Goal: Communication & Community: Share content

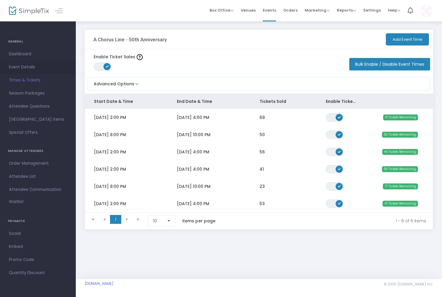
click at [22, 67] on span "Event Details" at bounding box center [38, 67] width 58 height 8
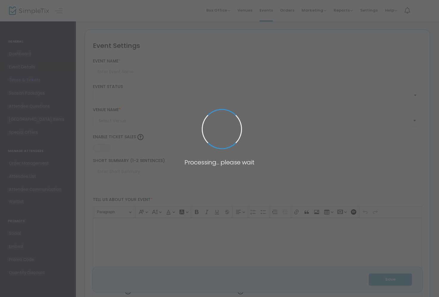
type input "A Chorus Line - 50th Anniversary"
type textarea "A Chorus Line 50th AnniversaryA Chorus Line is a stunning concept musical captu…"
type input "Buy Tickets"
type input "The Annex Blackbox"
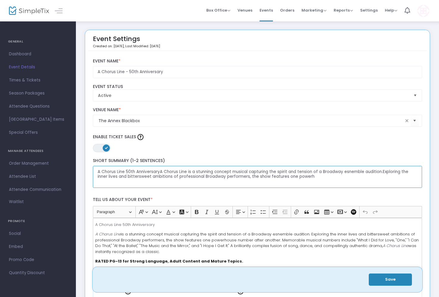
click at [159, 171] on textarea "A Chorus Line 50th AnniversaryA Chorus Line is a stunning concept musical captu…" at bounding box center [257, 177] width 329 height 22
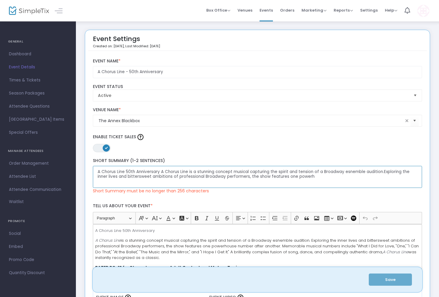
click at [312, 176] on textarea "A Chorus Line 50th Anniversary A Chorus Line is a stunning concept musical capt…" at bounding box center [257, 177] width 329 height 22
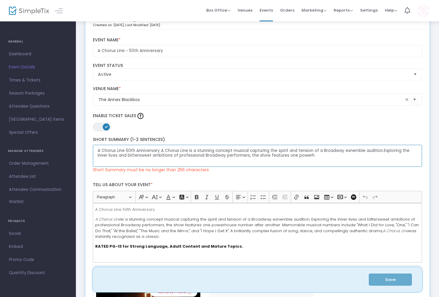
scroll to position [10, 0]
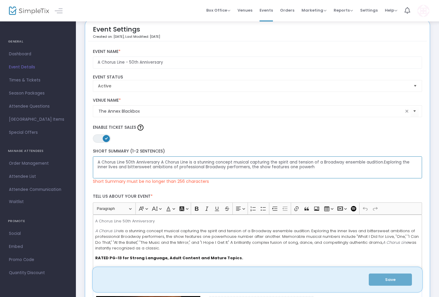
click at [383, 162] on textarea "A Chorus Line 50th Anniversary A Chorus Line is a stunning concept musical capt…" at bounding box center [257, 167] width 329 height 22
drag, startPoint x: 310, startPoint y: 167, endPoint x: 247, endPoint y: 170, distance: 63.4
click at [247, 170] on textarea "A Chorus Line 50th Anniversary A Chorus Line is a stunning concept musical capt…" at bounding box center [257, 167] width 329 height 22
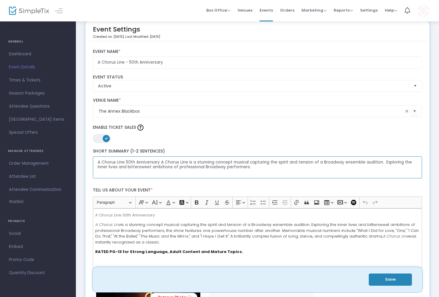
click at [255, 169] on textarea "A Chorus Line 50th Anniversary A Chorus Line is a stunning concept musical capt…" at bounding box center [257, 167] width 329 height 22
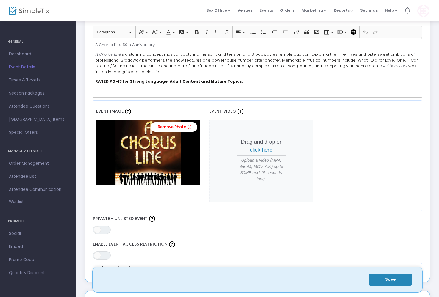
scroll to position [184, 0]
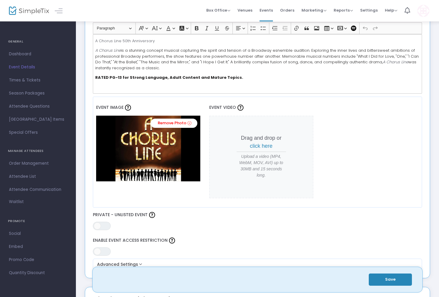
type textarea "A Chorus Line 50th Anniversary A Chorus Line is a stunning concept musical capt…"
click at [388, 278] on button "Save" at bounding box center [389, 280] width 43 height 12
click at [24, 80] on span "Times & Tickets" at bounding box center [38, 80] width 58 height 8
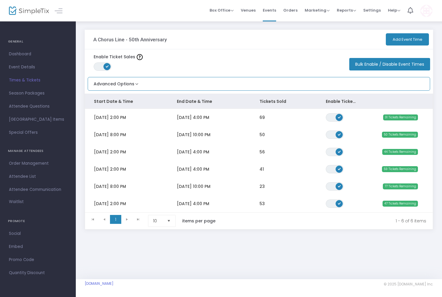
click at [134, 85] on button "Advanced Options" at bounding box center [114, 82] width 52 height 10
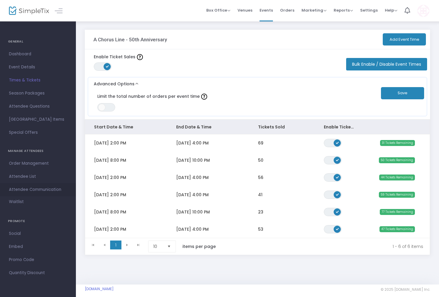
click at [22, 190] on span "Attendee Communication" at bounding box center [38, 190] width 58 height 8
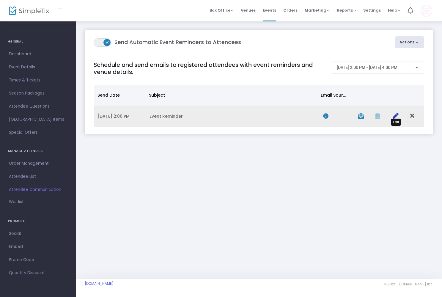
click at [395, 117] on icon "Data table" at bounding box center [396, 116] width 6 height 6
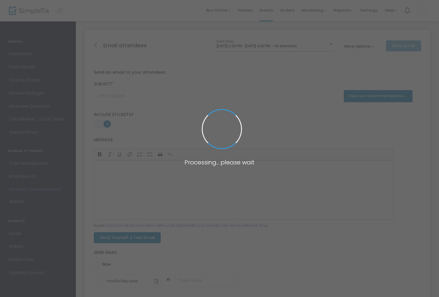
type input "Event Reminder"
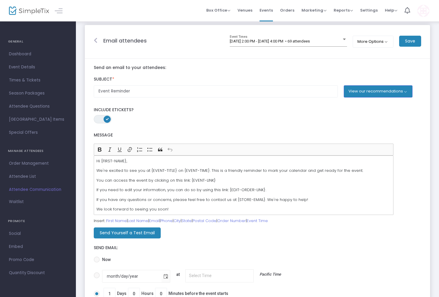
scroll to position [4, 0]
click at [266, 191] on p "If you need to edit your information, you can do so by using this link: {EDIT-O…" at bounding box center [243, 191] width 294 height 6
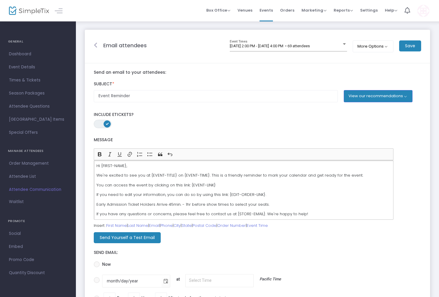
scroll to position [0, 0]
click at [386, 47] on button "More Options" at bounding box center [372, 46] width 41 height 12
click at [356, 72] on div "ON OFF Enable Multiple Time Selection" at bounding box center [394, 75] width 85 height 14
click at [356, 75] on div "ON OFF Enable Multiple Time Selection" at bounding box center [394, 75] width 85 height 14
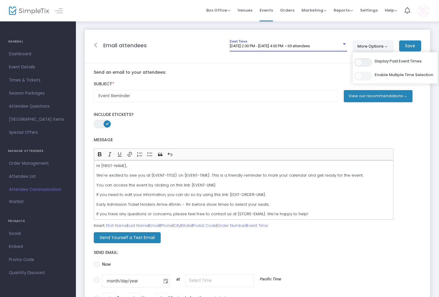
click at [345, 46] on div at bounding box center [343, 44] width 5 height 4
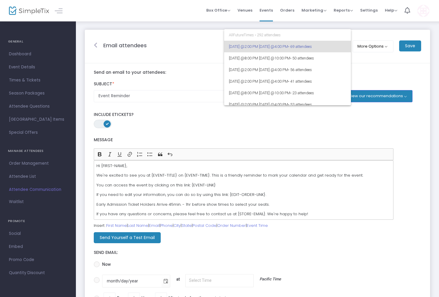
click at [362, 55] on div at bounding box center [219, 148] width 439 height 297
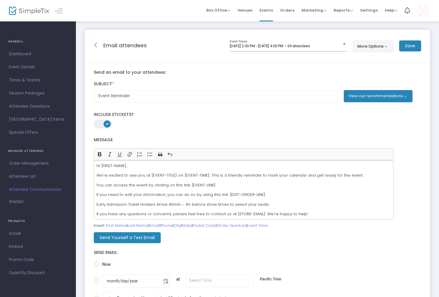
click at [364, 46] on button "More Options" at bounding box center [372, 46] width 41 height 12
click at [357, 72] on div "ON OFF Enable Multiple Time Selection" at bounding box center [394, 75] width 85 height 14
click at [357, 76] on div "ON OFF Enable Multiple Time Selection" at bounding box center [394, 75] width 85 height 14
click at [364, 75] on div "ON OFF Enable Multiple Time Selection" at bounding box center [394, 75] width 85 height 14
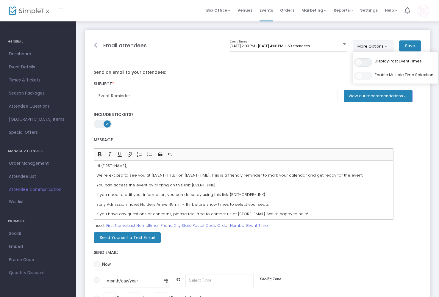
click at [319, 65] on m-panel-content "Send an email to your attendees: Subject * Event Reminder View our recommendati…" at bounding box center [257, 192] width 345 height 258
click at [343, 44] on div at bounding box center [344, 43] width 3 height 1
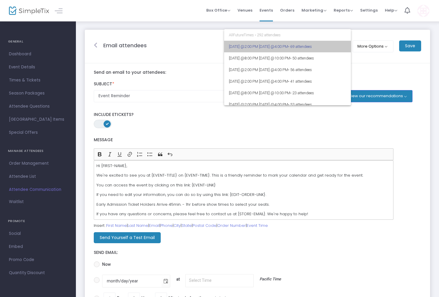
click at [312, 48] on span "• 69 attendees" at bounding box center [300, 46] width 24 height 4
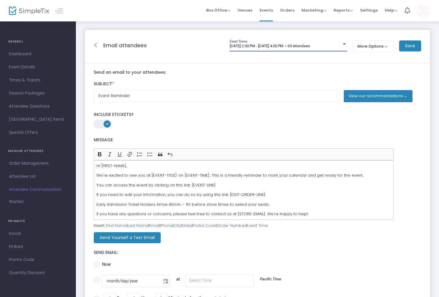
click at [341, 44] on div "9/20/2025 @ 2:00 PM - 9/20/2025 @ 4:00 PM • 69 attendees" at bounding box center [286, 46] width 112 height 4
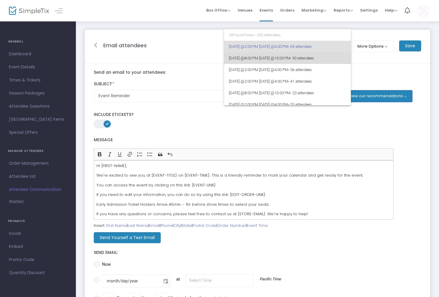
click at [314, 57] on span "• 50 attendees" at bounding box center [302, 58] width 24 height 4
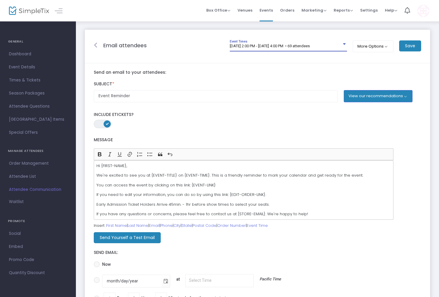
radio input "true"
click at [354, 45] on button "More Options" at bounding box center [359, 46] width 41 height 12
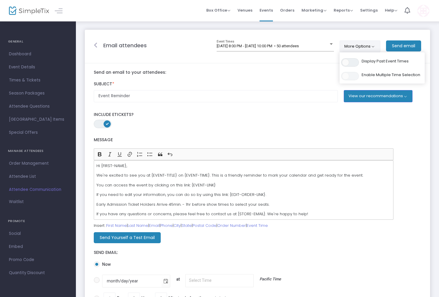
click at [344, 74] on div "ON OFF Enable Multiple Time Selection" at bounding box center [381, 75] width 85 height 14
click at [354, 76] on div "ON OFF Enable Multiple Time Selection" at bounding box center [381, 75] width 85 height 14
click at [371, 74] on span "Enable Multiple Time Selection" at bounding box center [390, 75] width 59 height 6
click at [303, 66] on m-panel-content "Send an email to your attendees: Subject * Event Reminder View our recommendati…" at bounding box center [257, 192] width 345 height 258
click at [299, 44] on span "9/20/2025 @ 8:00 PM - 9/20/2025 @ 10:00 PM • 50 attendees" at bounding box center [258, 46] width 82 height 4
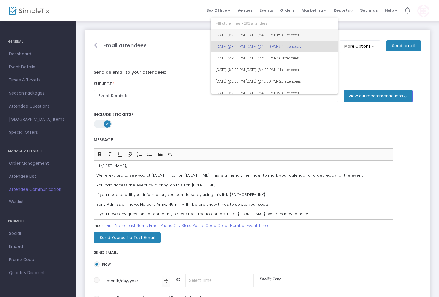
click at [299, 36] on span "• 69 attendees" at bounding box center [287, 35] width 24 height 4
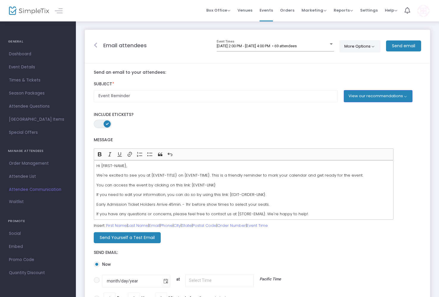
click at [370, 47] on button "More Options" at bounding box center [359, 46] width 41 height 12
click at [370, 78] on div "ON OFF Enable Multiple Time Selection" at bounding box center [381, 75] width 85 height 14
click at [370, 75] on span "Enable Multiple Time Selection" at bounding box center [390, 75] width 59 height 6
click at [342, 75] on div "ON OFF Enable Multiple Time Selection" at bounding box center [381, 75] width 85 height 14
